Goal: Navigation & Orientation: Find specific page/section

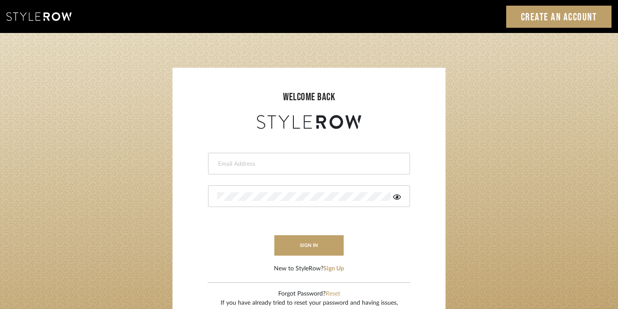
type input "[EMAIL_ADDRESS][DOMAIN_NAME]"
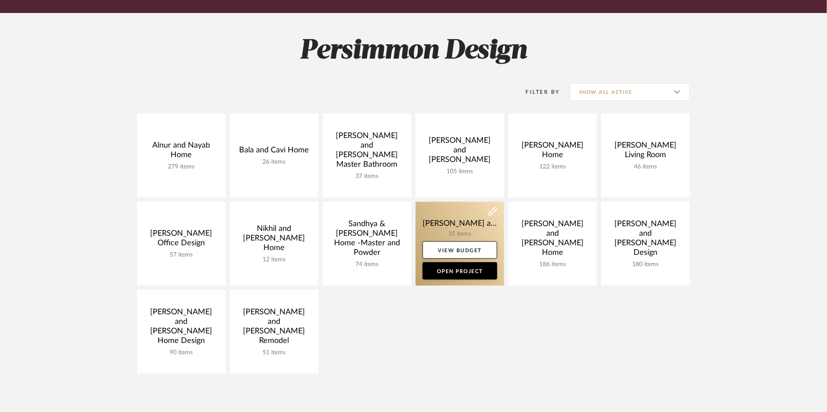
scroll to position [181, 0]
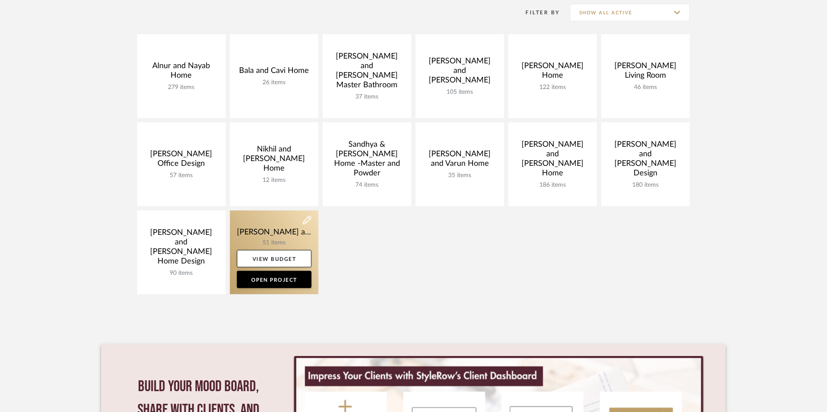
click at [247, 235] on link at bounding box center [274, 252] width 88 height 84
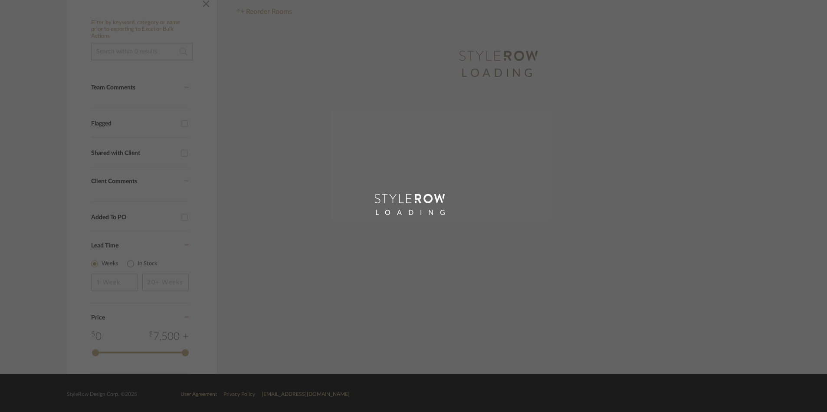
scroll to position [161, 0]
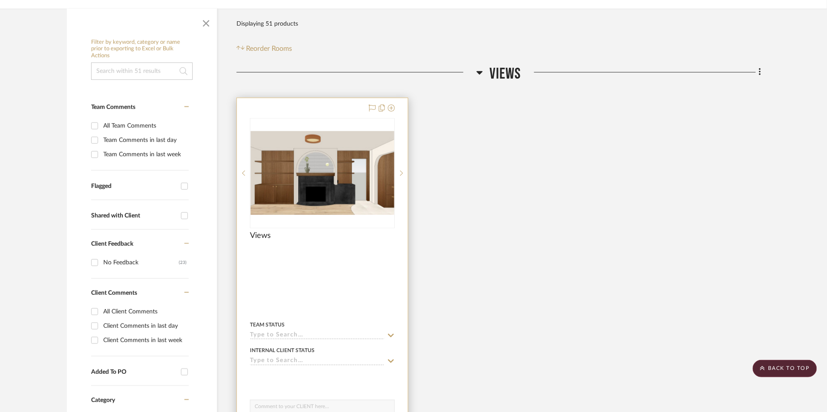
click at [0, 0] on img at bounding box center [0, 0] width 0 height 0
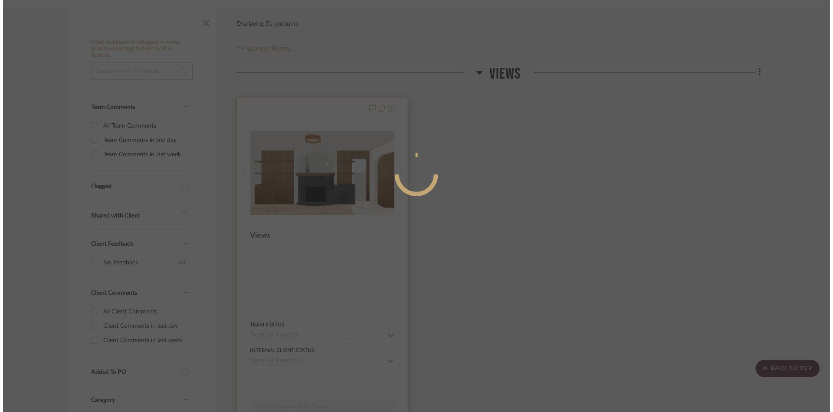
scroll to position [0, 0]
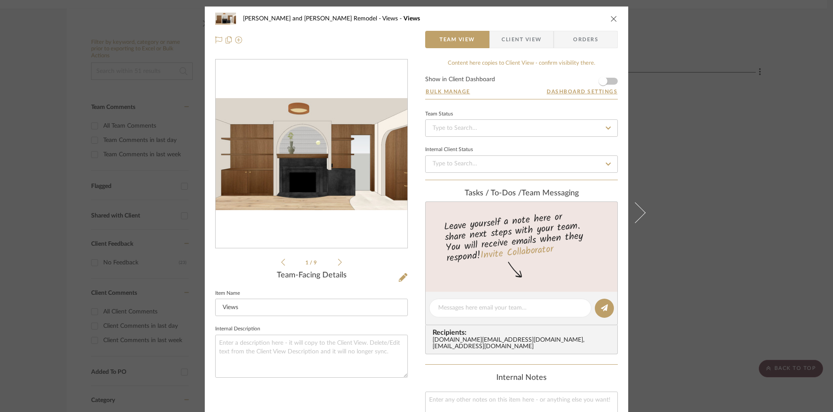
click at [711, 168] on div "[PERSON_NAME] and [PERSON_NAME] Remodel Views Views Team View Client View Order…" at bounding box center [416, 206] width 833 height 412
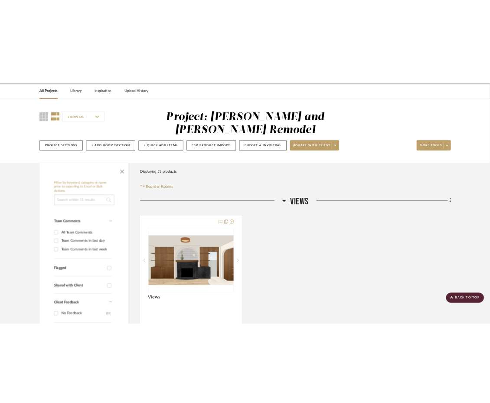
scroll to position [19, 0]
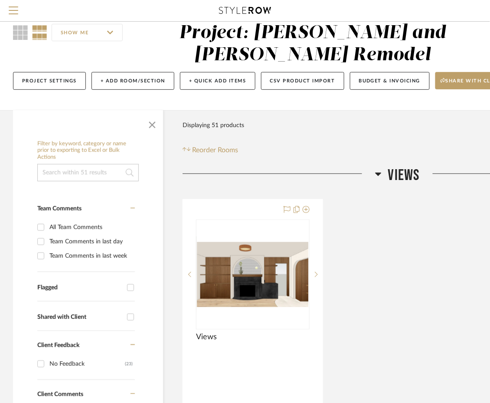
scroll to position [181, 0]
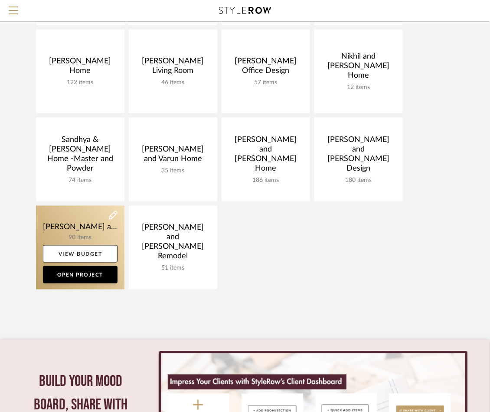
click at [84, 236] on link at bounding box center [80, 248] width 88 height 84
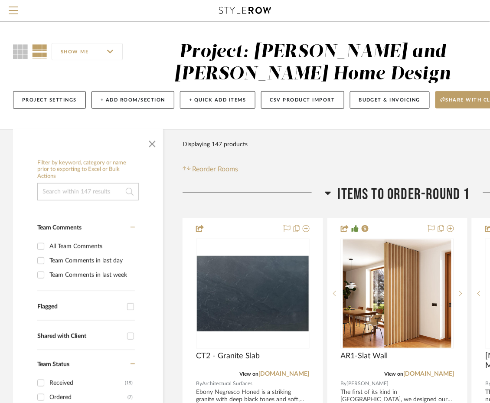
click at [330, 198] on icon at bounding box center [328, 193] width 7 height 10
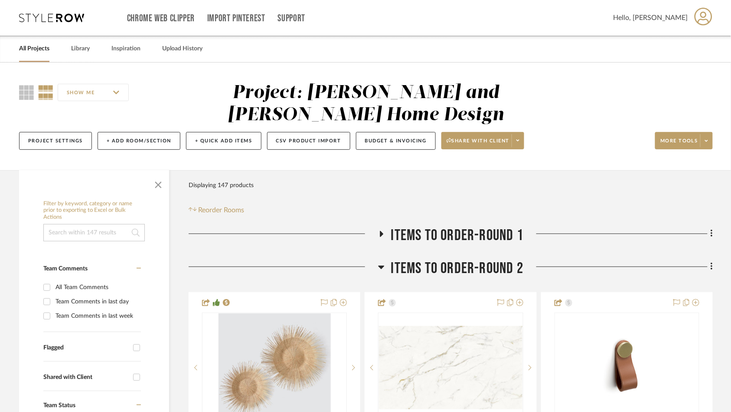
click at [375, 259] on div at bounding box center [284, 270] width 190 height 22
click at [386, 259] on h3 "Items to Order-Round 2" at bounding box center [450, 268] width 145 height 19
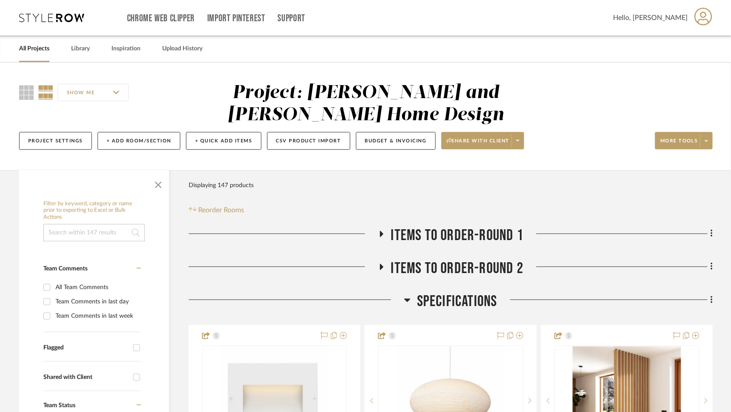
click at [419, 292] on span "Specifications" at bounding box center [457, 301] width 80 height 19
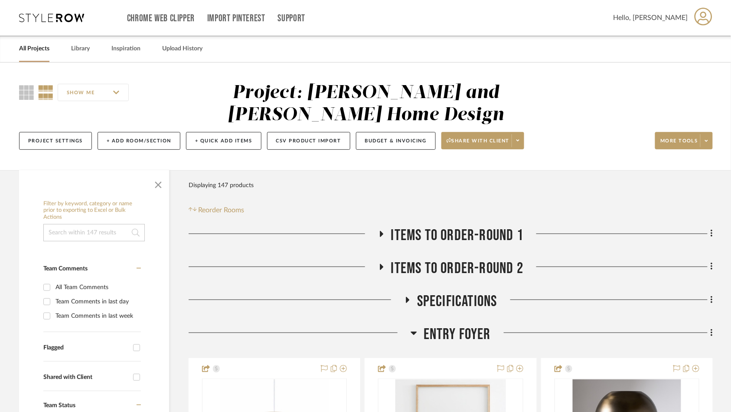
click at [414, 325] on h3 "Entry Foyer" at bounding box center [451, 334] width 80 height 19
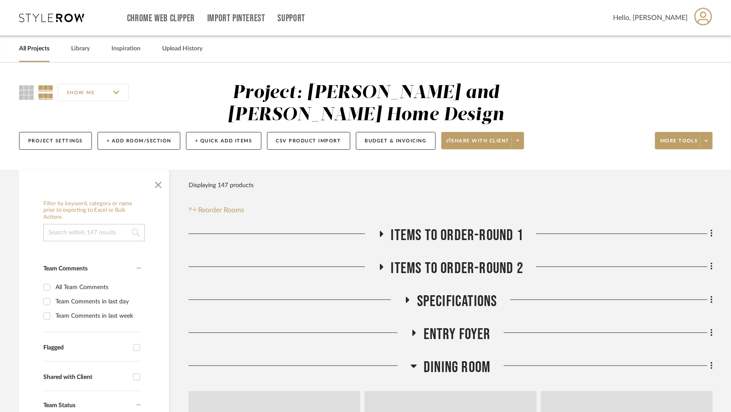
click at [415, 330] on icon at bounding box center [413, 333] width 3 height 6
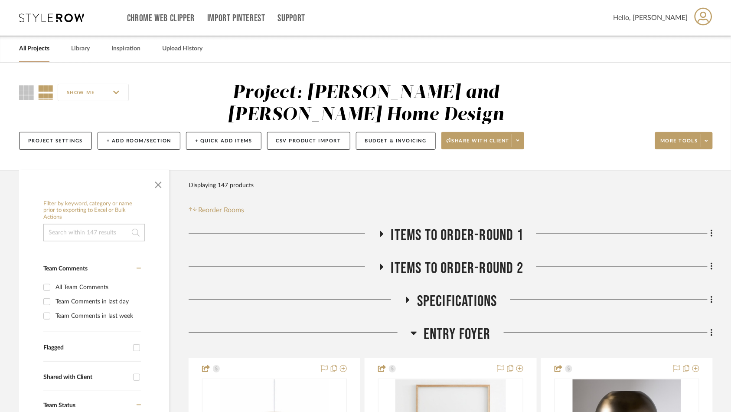
click at [415, 331] on icon at bounding box center [414, 332] width 6 height 3
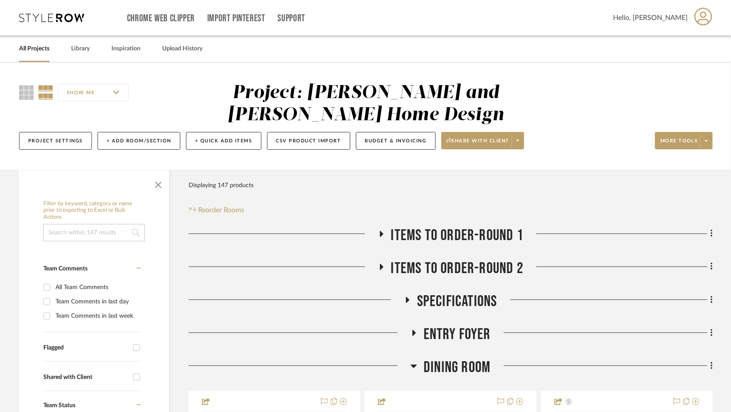
click at [417, 360] on icon at bounding box center [414, 365] width 7 height 10
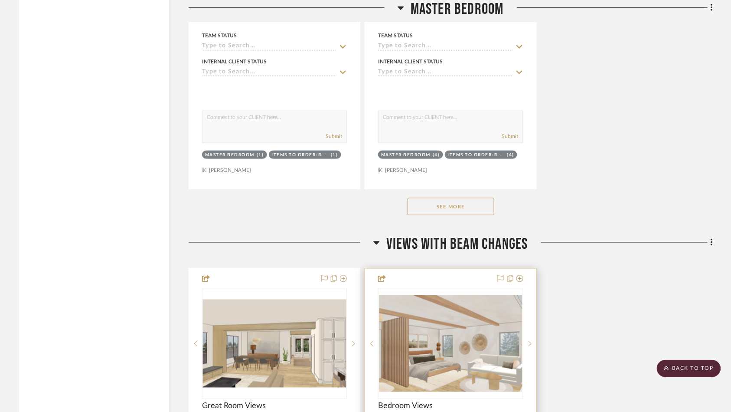
scroll to position [4902, 0]
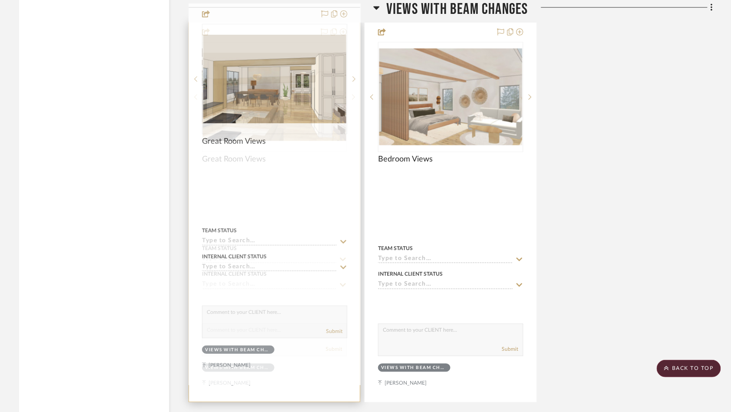
click at [264, 94] on img "0" at bounding box center [274, 97] width 143 height 88
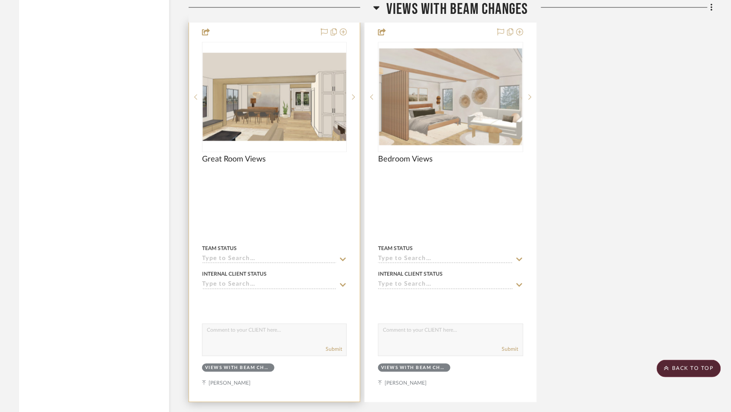
click at [317, 72] on img "0" at bounding box center [274, 97] width 143 height 88
click at [320, 89] on img "0" at bounding box center [274, 97] width 143 height 88
click at [350, 94] on sr-next-btn at bounding box center [353, 97] width 13 height 6
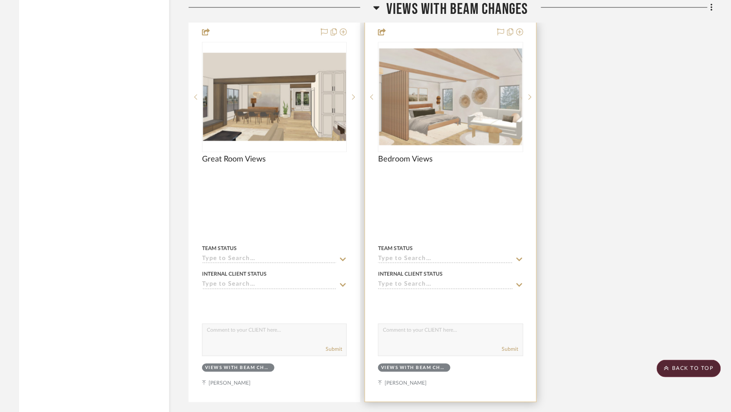
scroll to position [4886, 0]
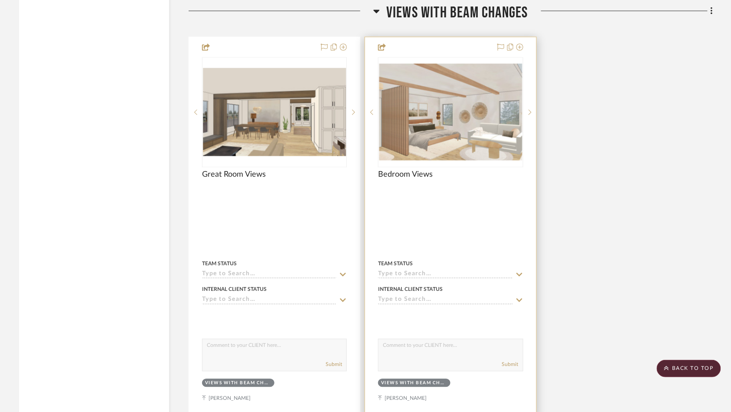
click at [444, 143] on div "0" at bounding box center [451, 112] width 144 height 109
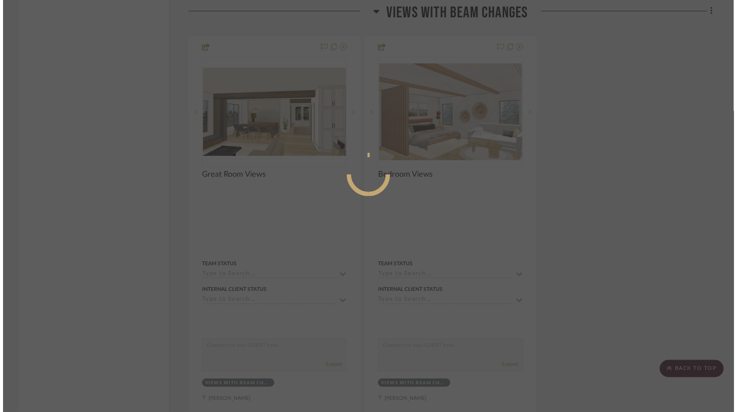
scroll to position [0, 0]
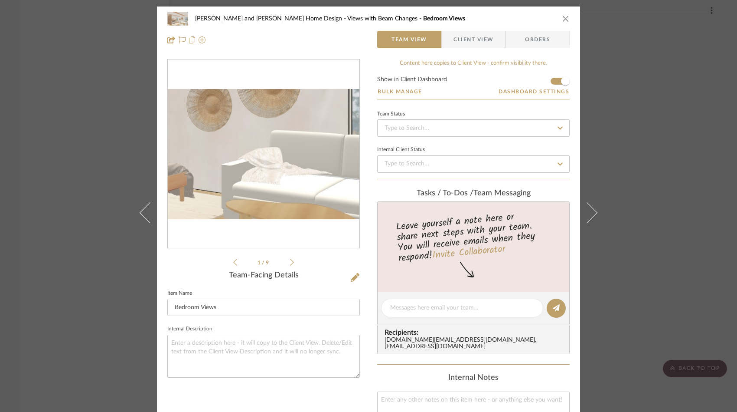
click at [298, 177] on img "0" at bounding box center [264, 154] width 192 height 130
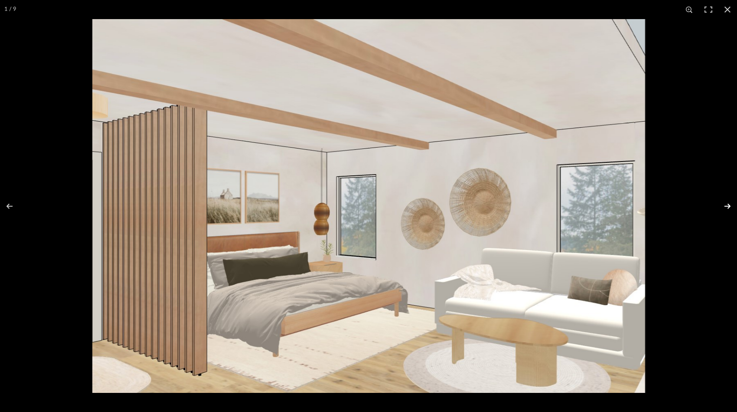
click at [724, 206] on button at bounding box center [722, 205] width 30 height 43
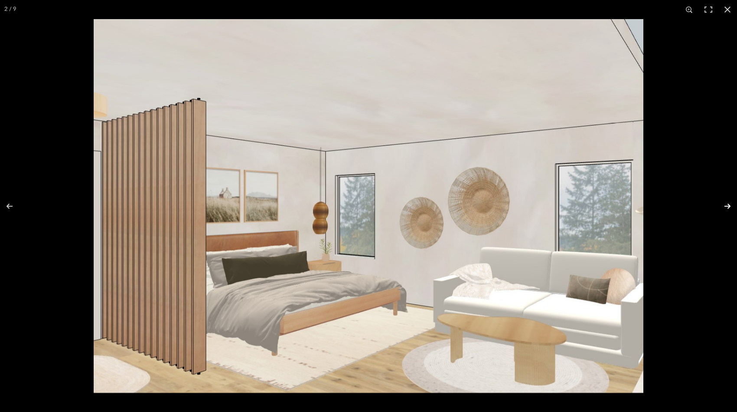
click at [724, 206] on button at bounding box center [722, 205] width 30 height 43
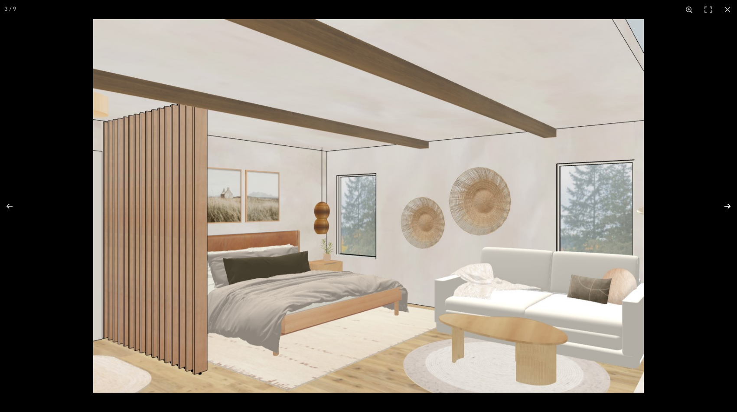
click at [724, 206] on button at bounding box center [722, 205] width 30 height 43
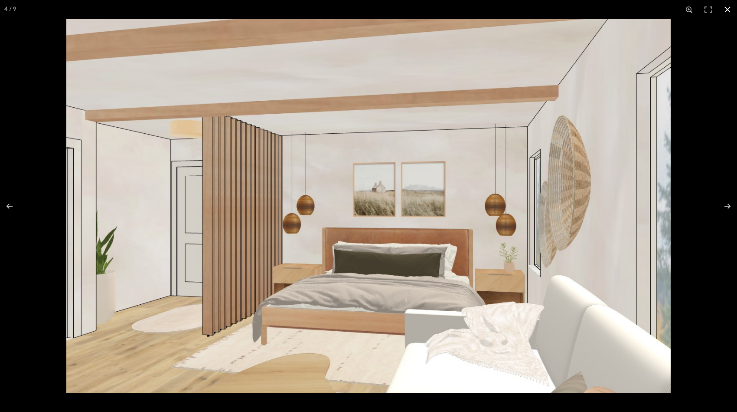
click at [723, 75] on div at bounding box center [434, 225] width 737 height 412
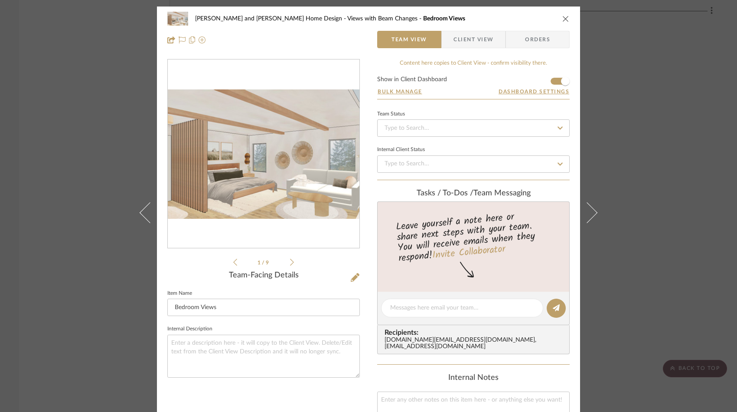
click at [665, 40] on div "[PERSON_NAME] and [PERSON_NAME] Home Design Views with Beam Changes Bedroom Vie…" at bounding box center [368, 206] width 737 height 412
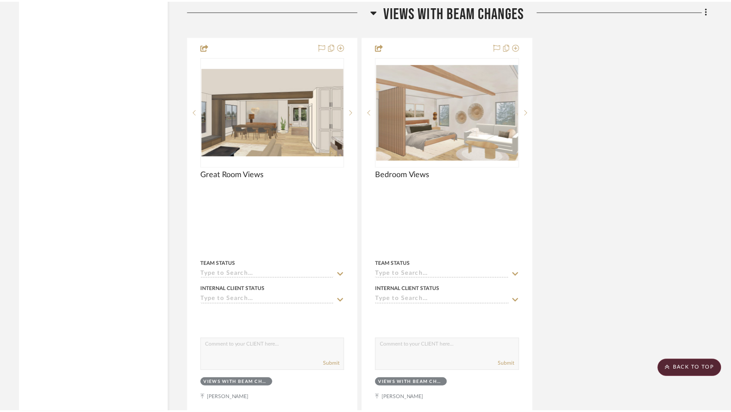
scroll to position [4886, 0]
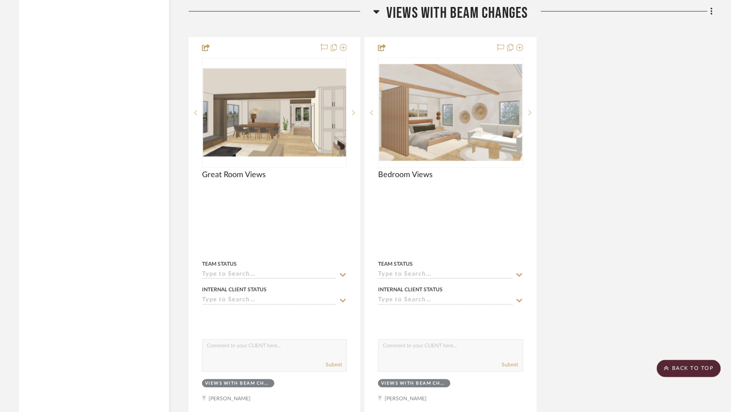
scroll to position [181, 0]
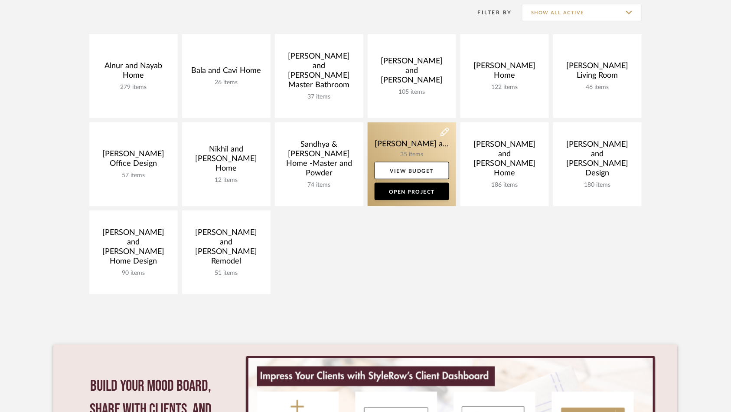
click at [403, 144] on link at bounding box center [412, 164] width 88 height 84
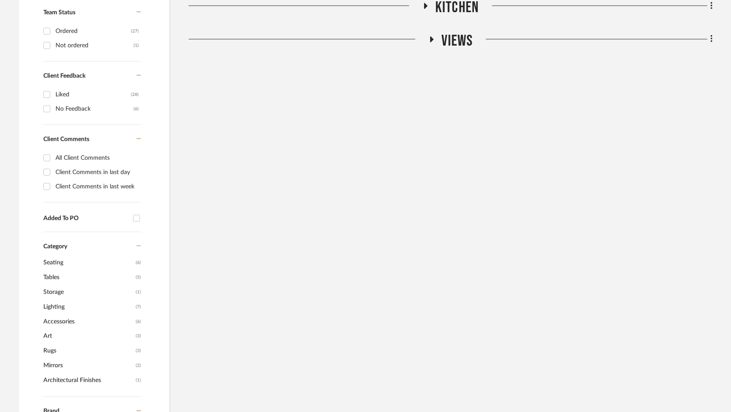
scroll to position [281, 0]
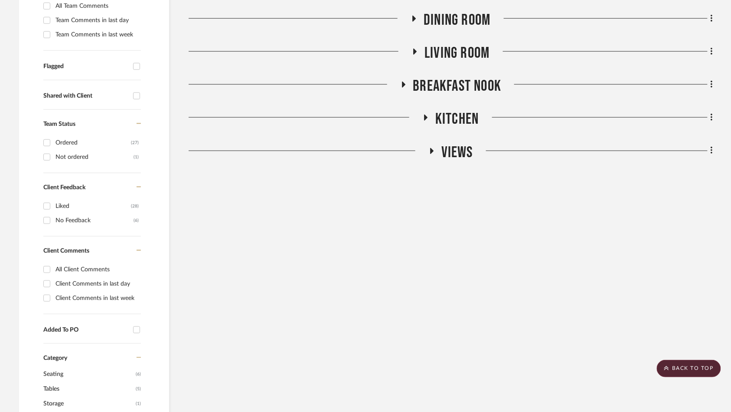
click at [436, 147] on icon at bounding box center [432, 150] width 10 height 7
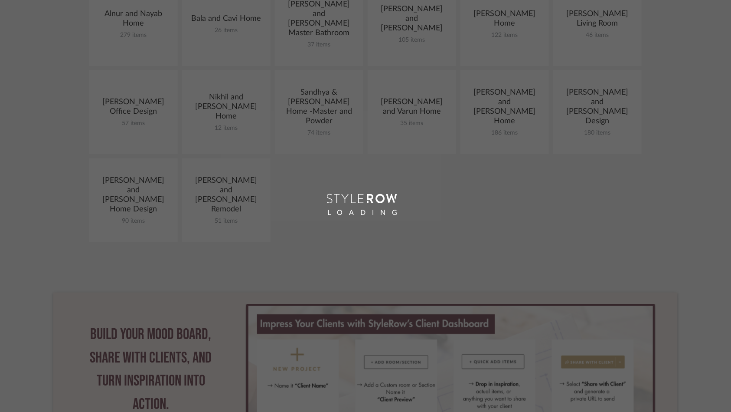
scroll to position [148, 0]
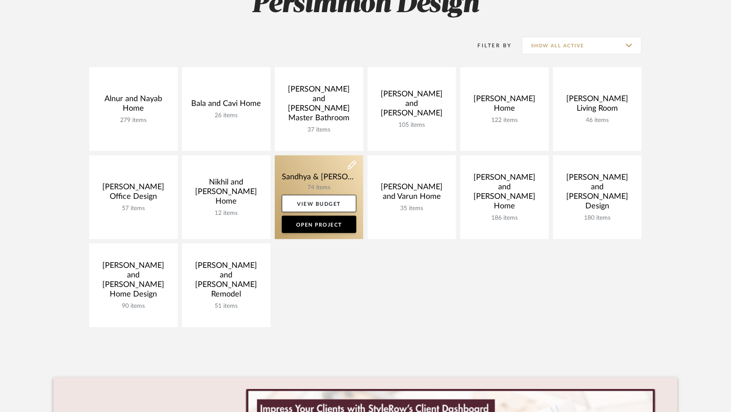
click at [306, 176] on link at bounding box center [319, 197] width 88 height 84
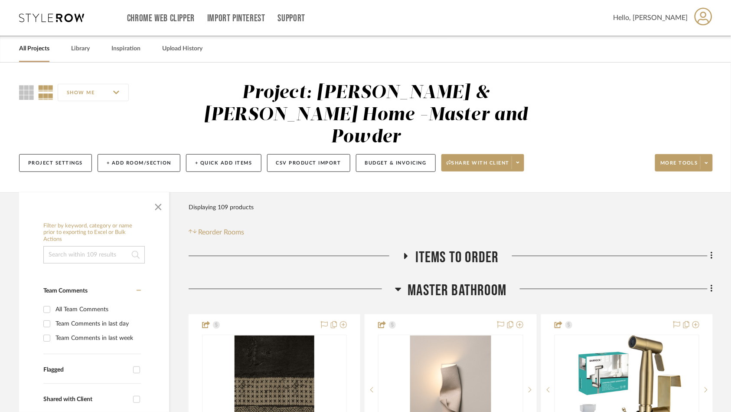
click at [395, 284] on icon at bounding box center [398, 289] width 7 height 10
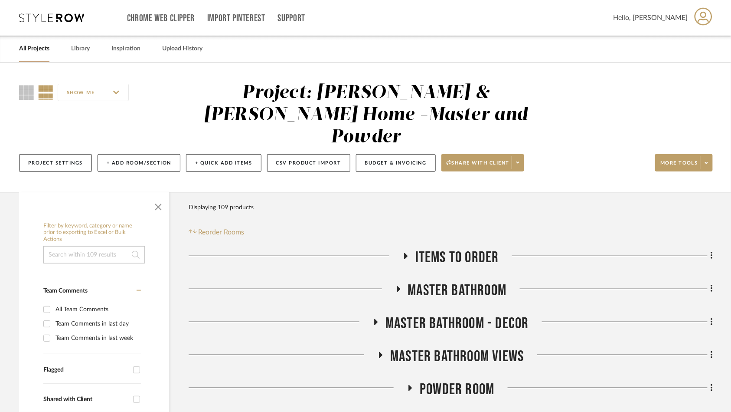
scroll to position [148, 0]
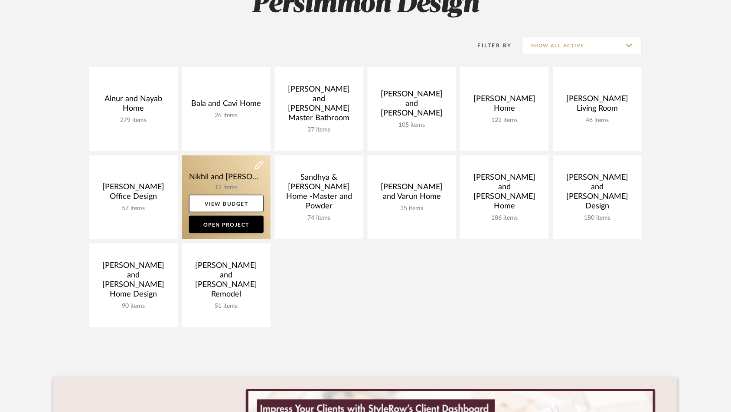
click at [236, 178] on link at bounding box center [226, 197] width 88 height 84
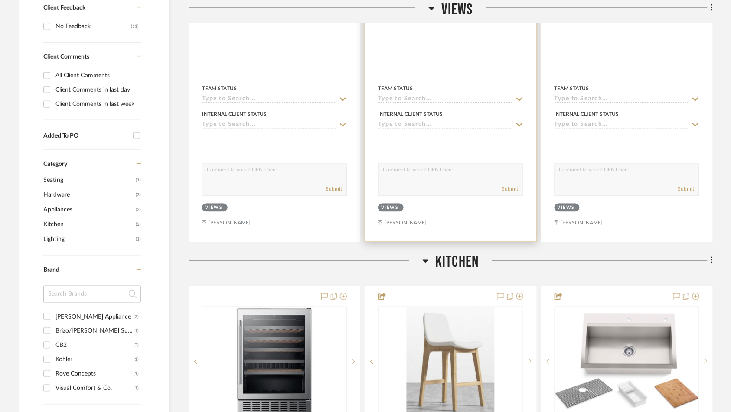
scroll to position [146, 0]
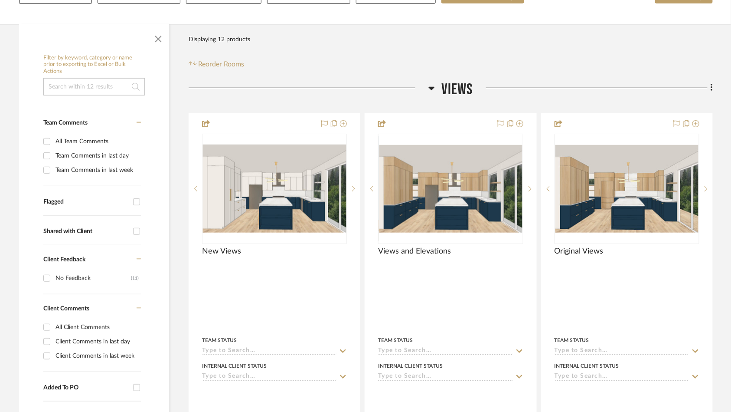
scroll to position [148, 0]
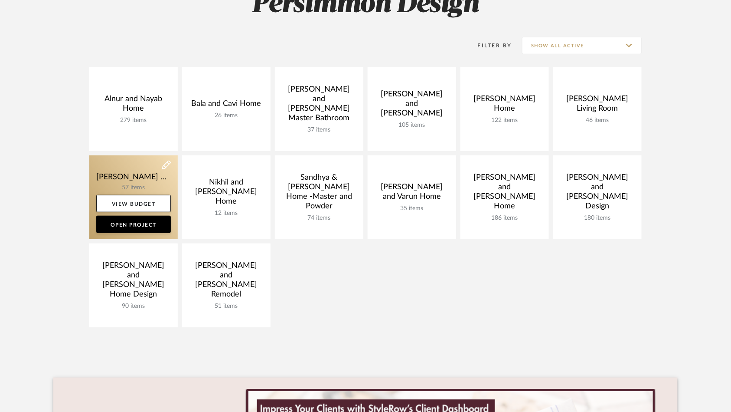
click at [134, 183] on link at bounding box center [133, 197] width 88 height 84
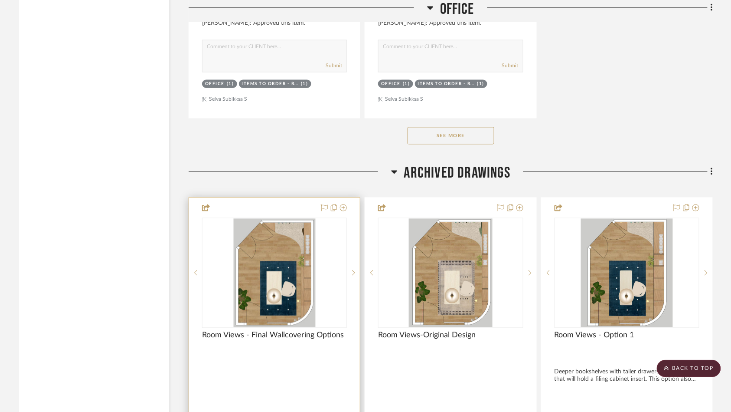
scroll to position [3862, 0]
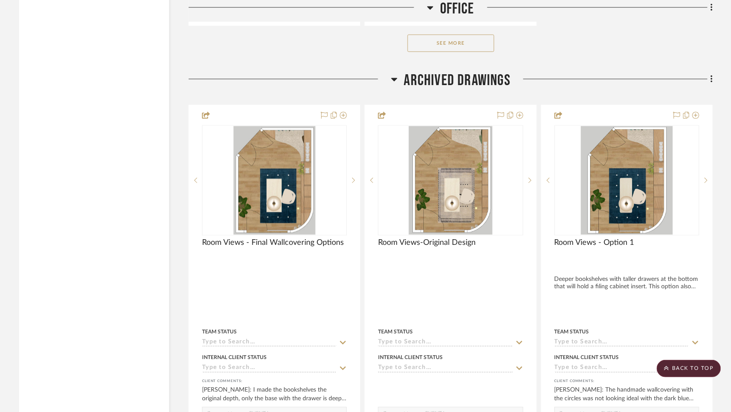
click at [392, 84] on icon at bounding box center [394, 79] width 7 height 10
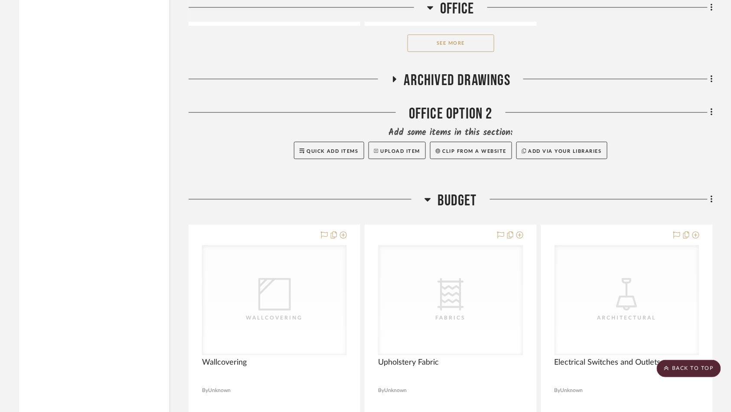
click at [435, 202] on h3 "Budget" at bounding box center [451, 200] width 52 height 19
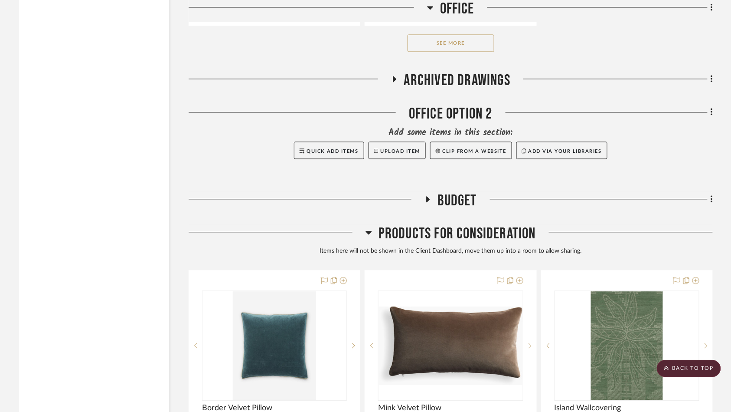
click at [372, 237] on icon at bounding box center [369, 232] width 7 height 10
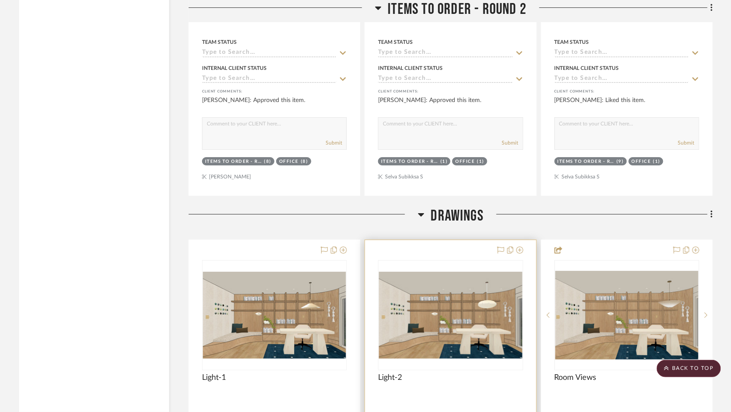
scroll to position [2096, 0]
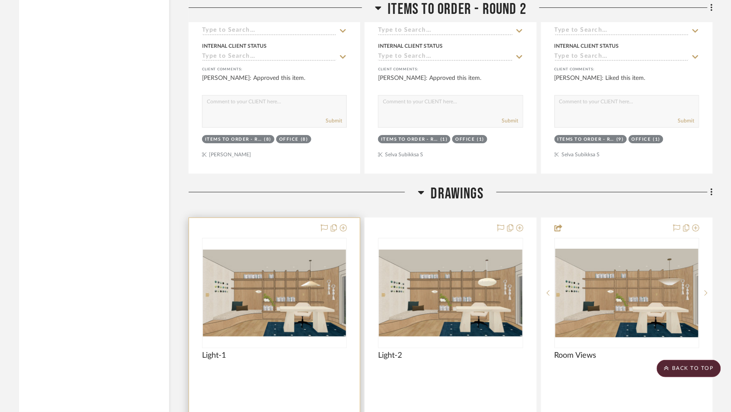
click at [0, 0] on img at bounding box center [0, 0] width 0 height 0
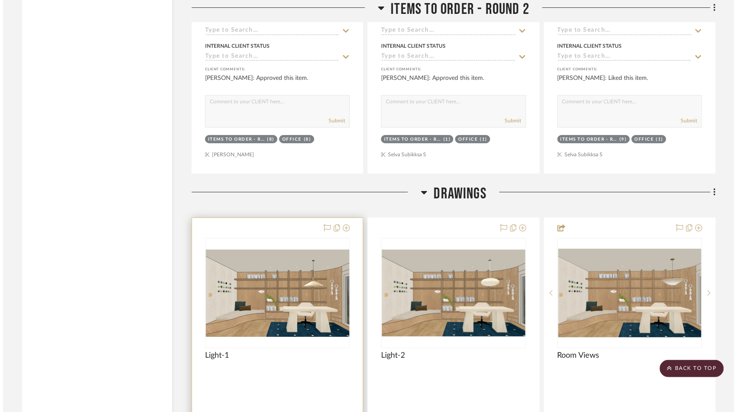
scroll to position [0, 0]
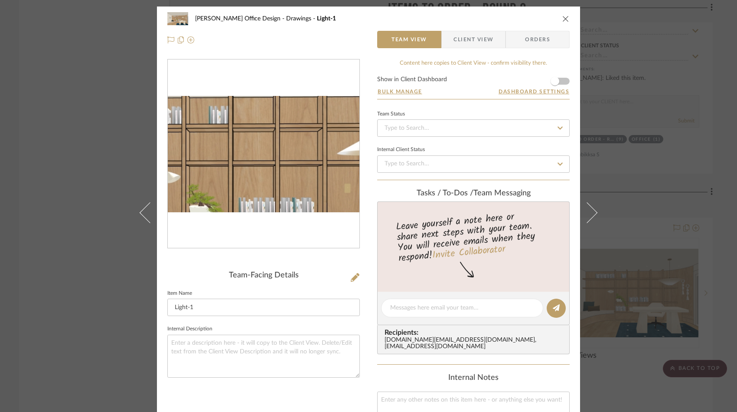
click at [272, 145] on img "0" at bounding box center [264, 154] width 192 height 116
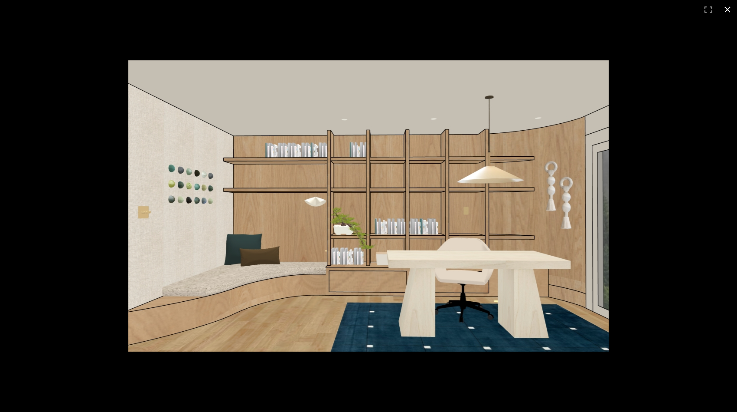
click at [724, 10] on button at bounding box center [727, 9] width 19 height 19
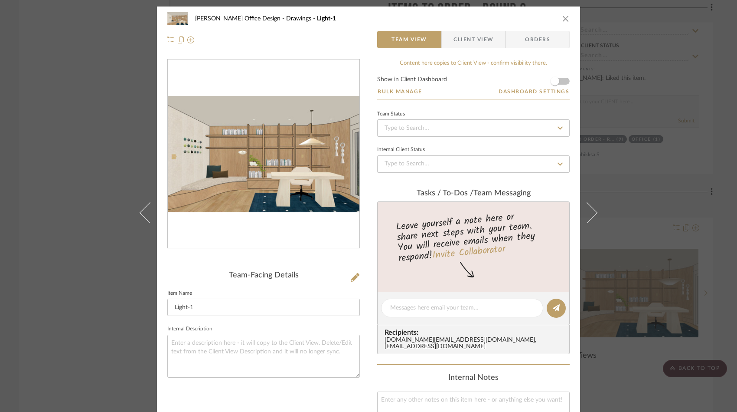
click at [121, 63] on div "[PERSON_NAME] Office Design Drawings Light-1 Team View Client View Orders Team-…" at bounding box center [368, 206] width 737 height 412
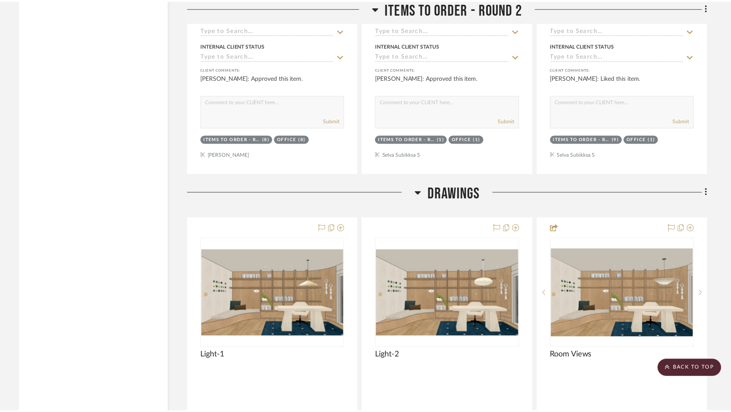
scroll to position [2096, 0]
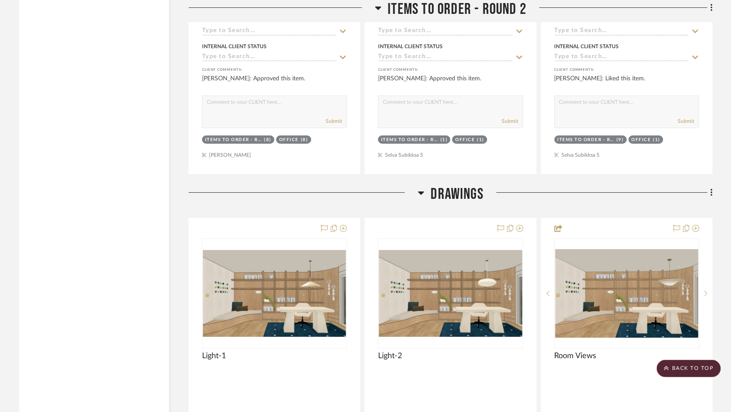
scroll to position [148, 0]
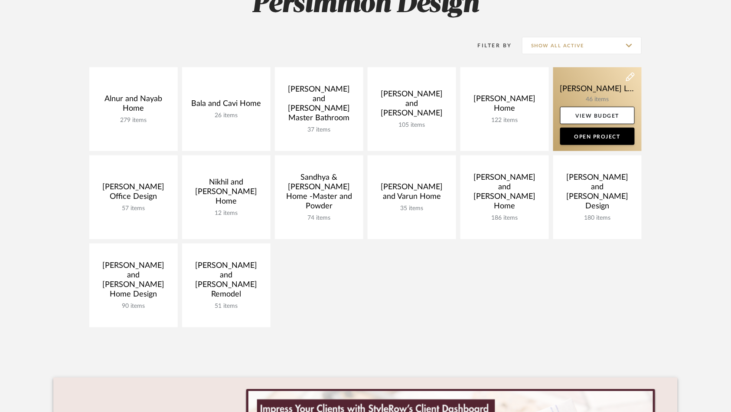
click at [599, 89] on link at bounding box center [597, 109] width 88 height 84
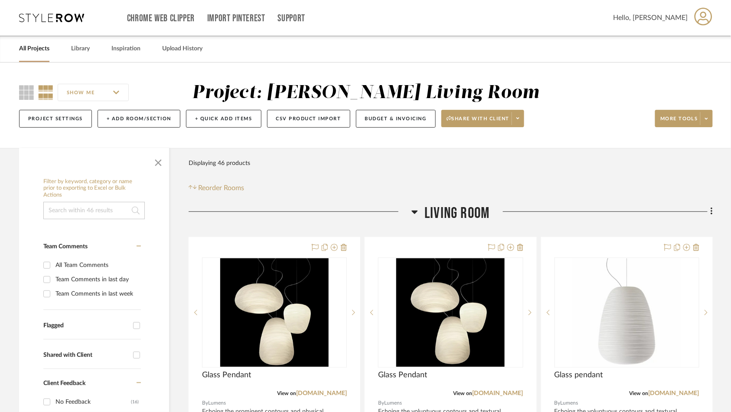
click at [417, 212] on icon at bounding box center [415, 211] width 7 height 10
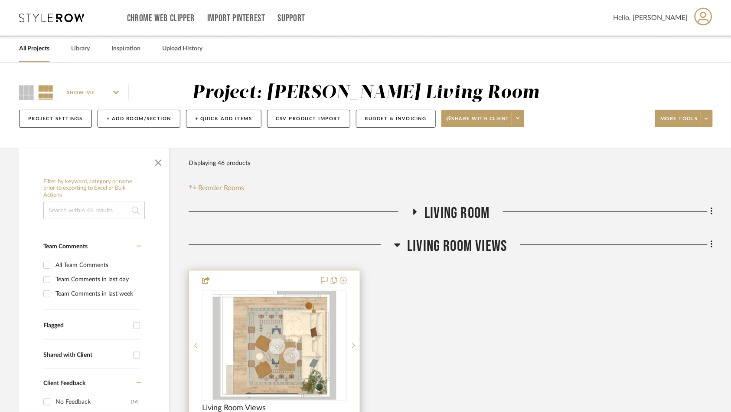
click at [0, 0] on img at bounding box center [0, 0] width 0 height 0
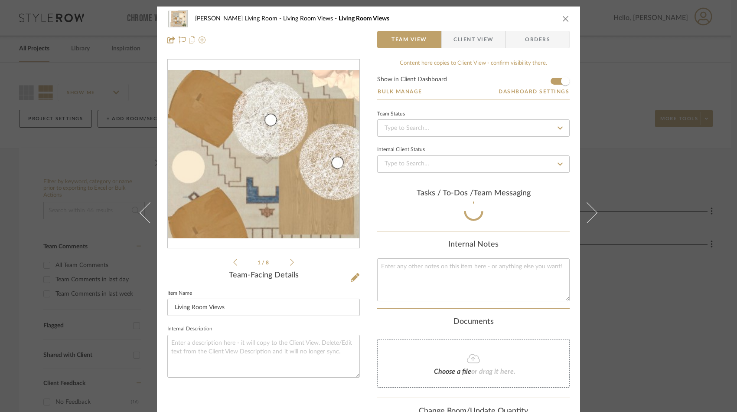
click at [262, 167] on img "0" at bounding box center [264, 154] width 192 height 168
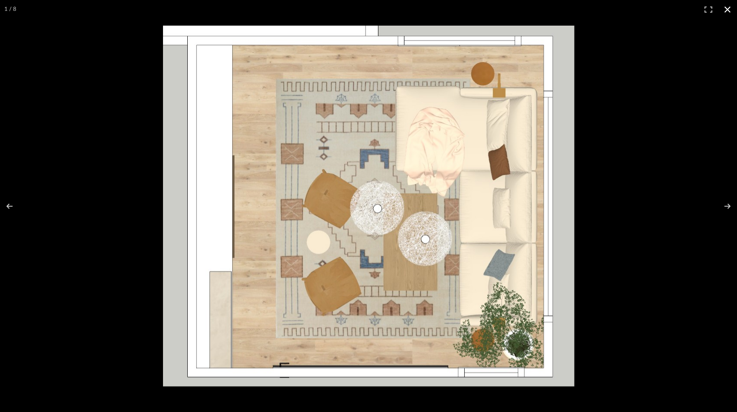
click at [616, 47] on div at bounding box center [519, 224] width 712 height 397
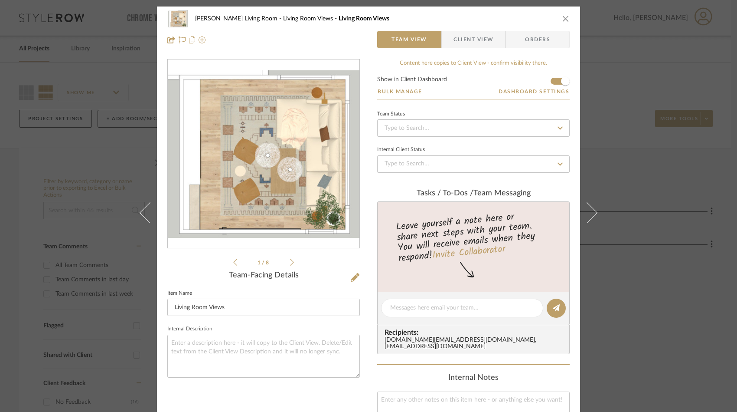
click at [605, 64] on div "[PERSON_NAME] Living Room Living Room Views Living Room Views Team View Client …" at bounding box center [368, 206] width 737 height 412
